Goal: Transaction & Acquisition: Purchase product/service

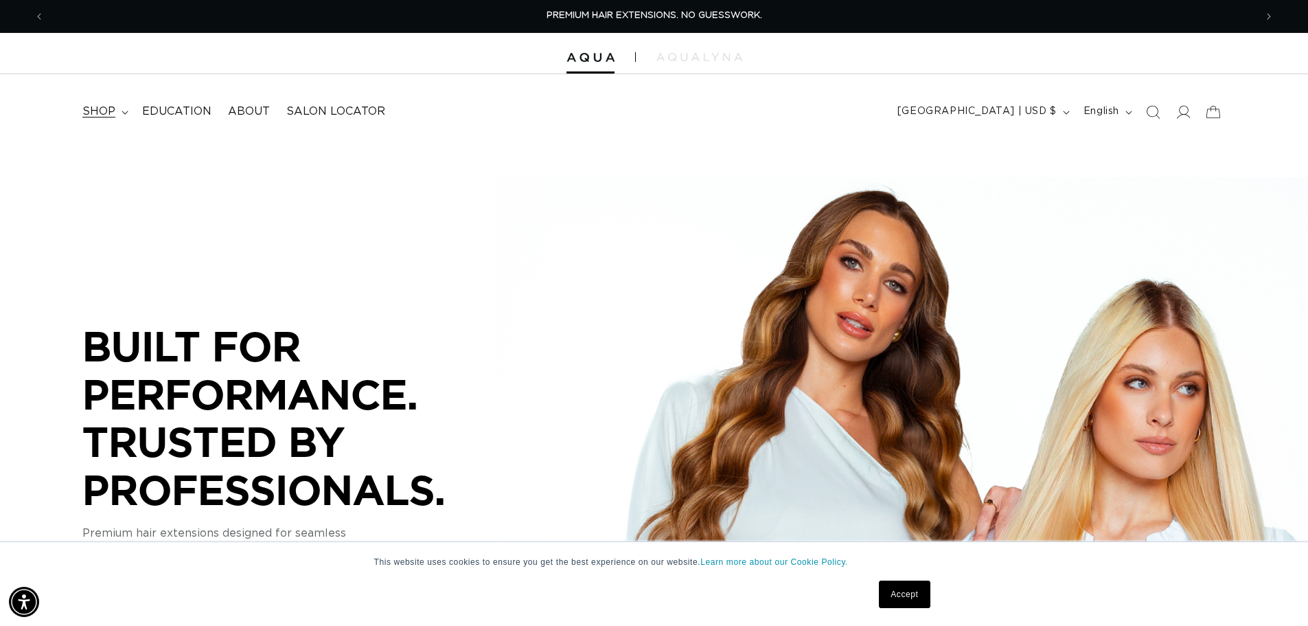
click at [108, 116] on span "shop" at bounding box center [98, 111] width 33 height 14
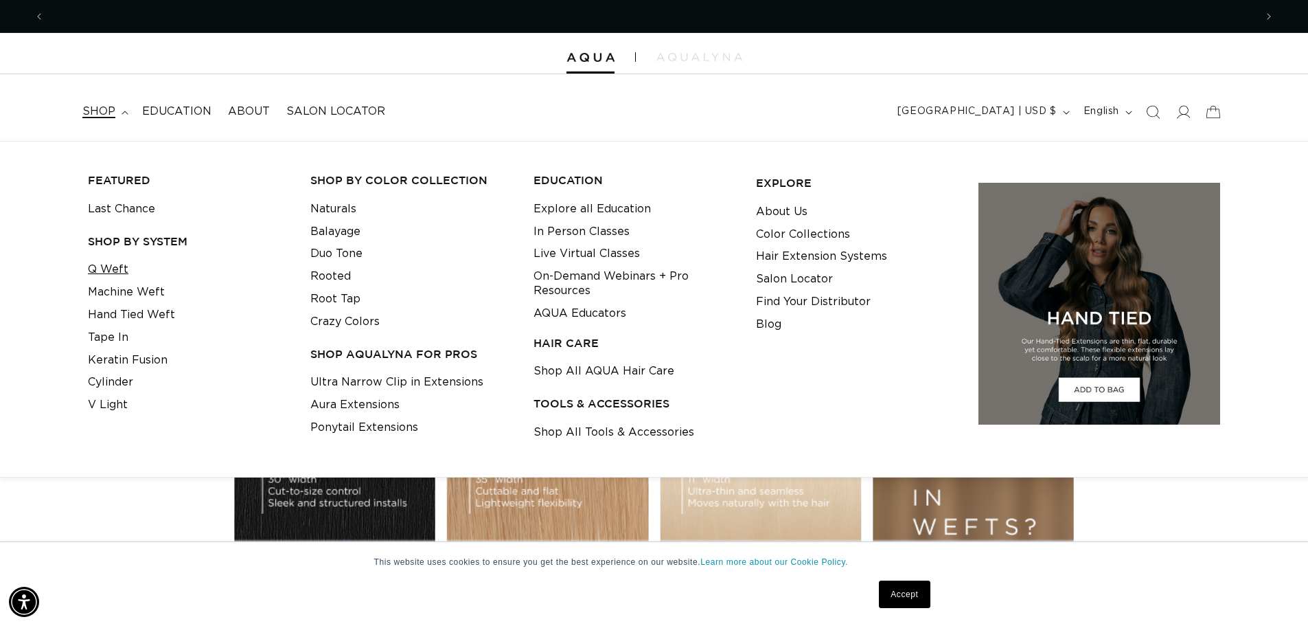
scroll to position [0, 2421]
click at [111, 401] on link "V Light" at bounding box center [108, 404] width 40 height 23
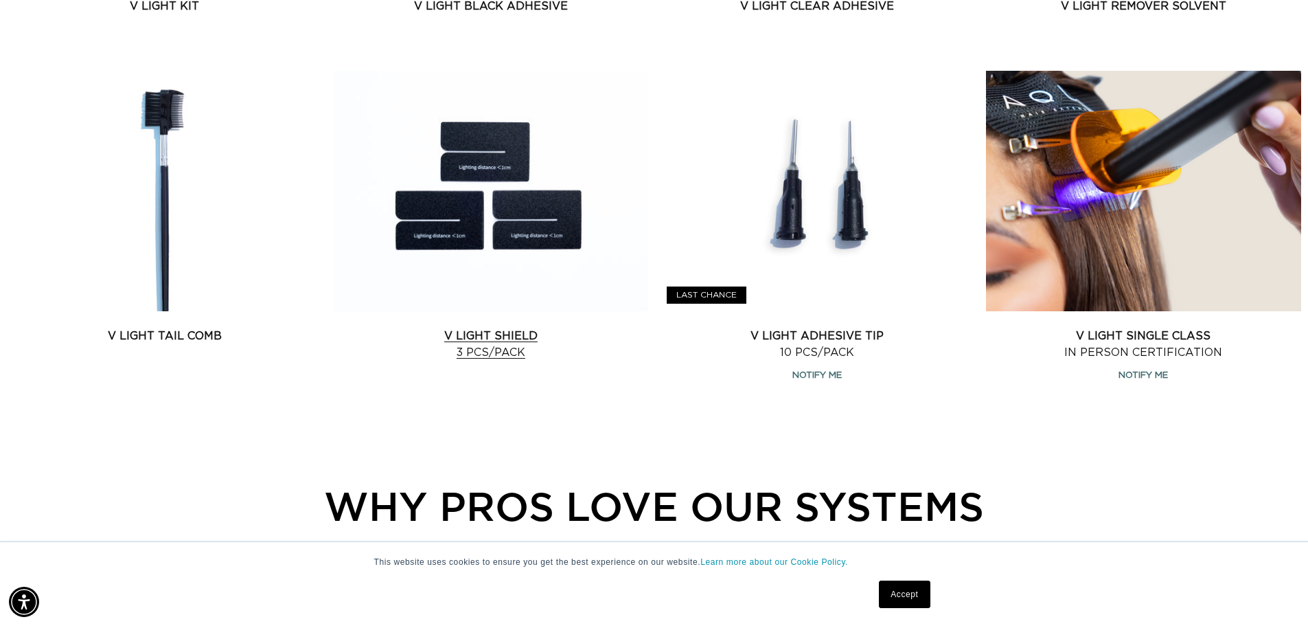
click at [514, 333] on link "V Light Shield 3 pcs/pack" at bounding box center [490, 344] width 315 height 33
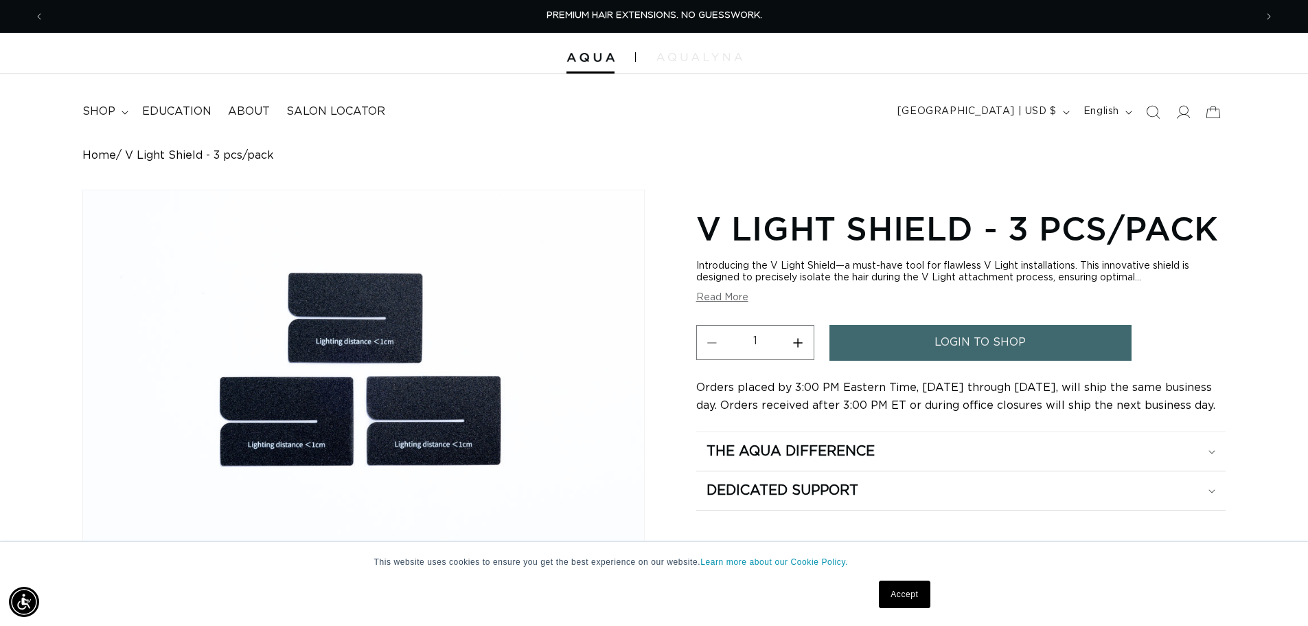
click at [685, 55] on img at bounding box center [699, 57] width 86 height 8
